Goal: Book appointment/travel/reservation

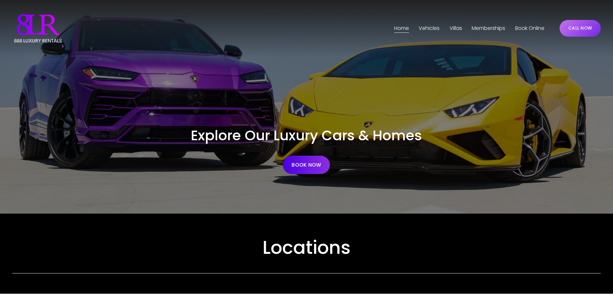
scroll to position [161, 0]
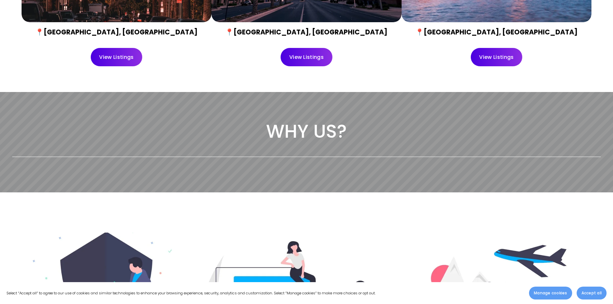
scroll to position [0, 0]
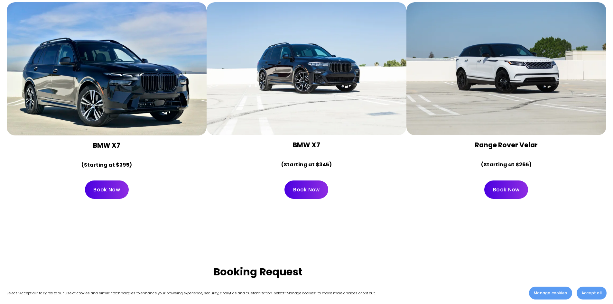
scroll to position [3573, 0]
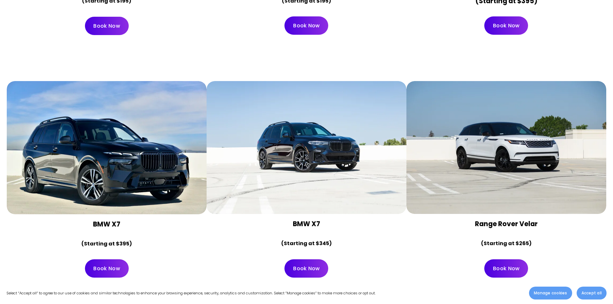
click at [109, 259] on link "Book Now" at bounding box center [107, 268] width 44 height 18
